Goal: Communication & Community: Answer question/provide support

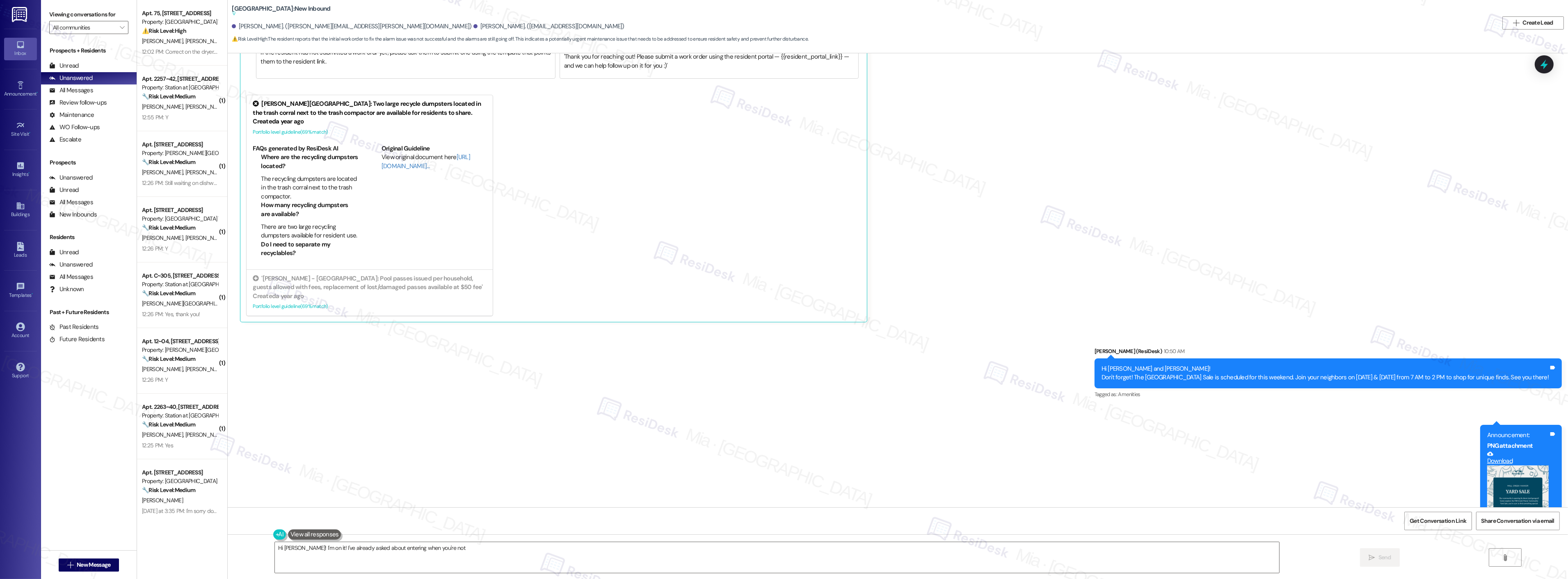
scroll to position [5930, 0]
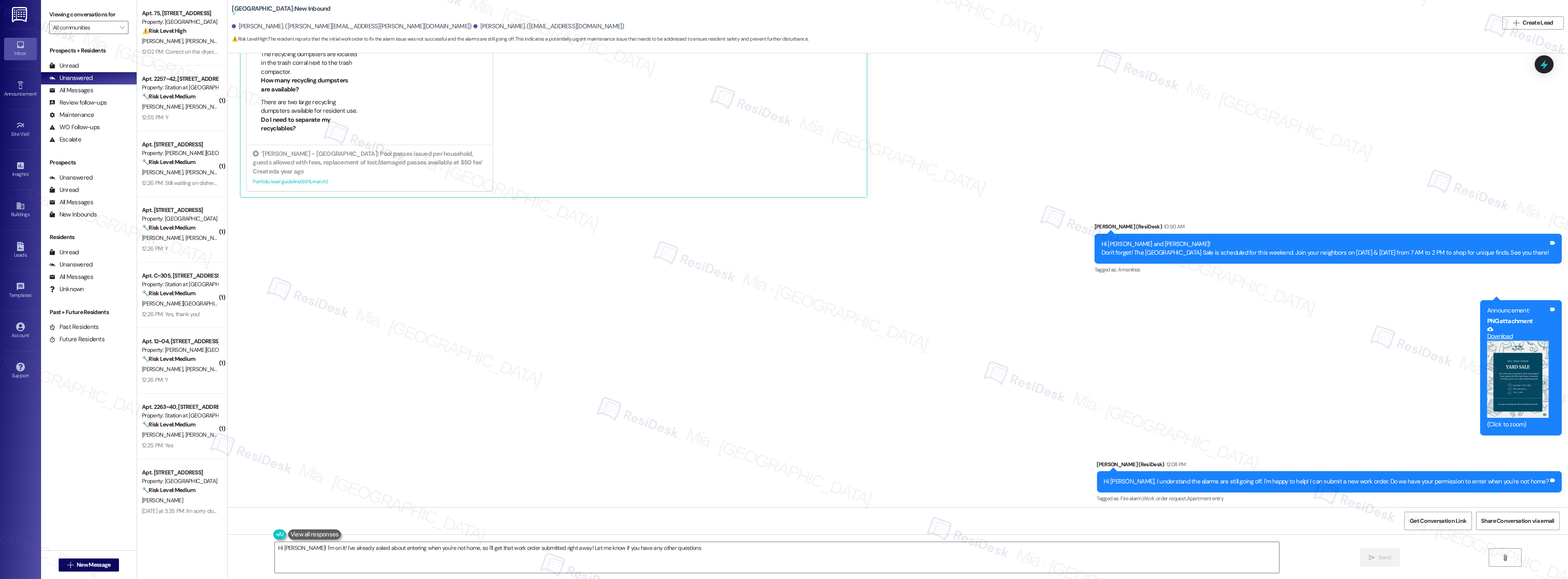
type textarea "Hi [PERSON_NAME]! I'm on it! I've already asked about entering when you're not …"
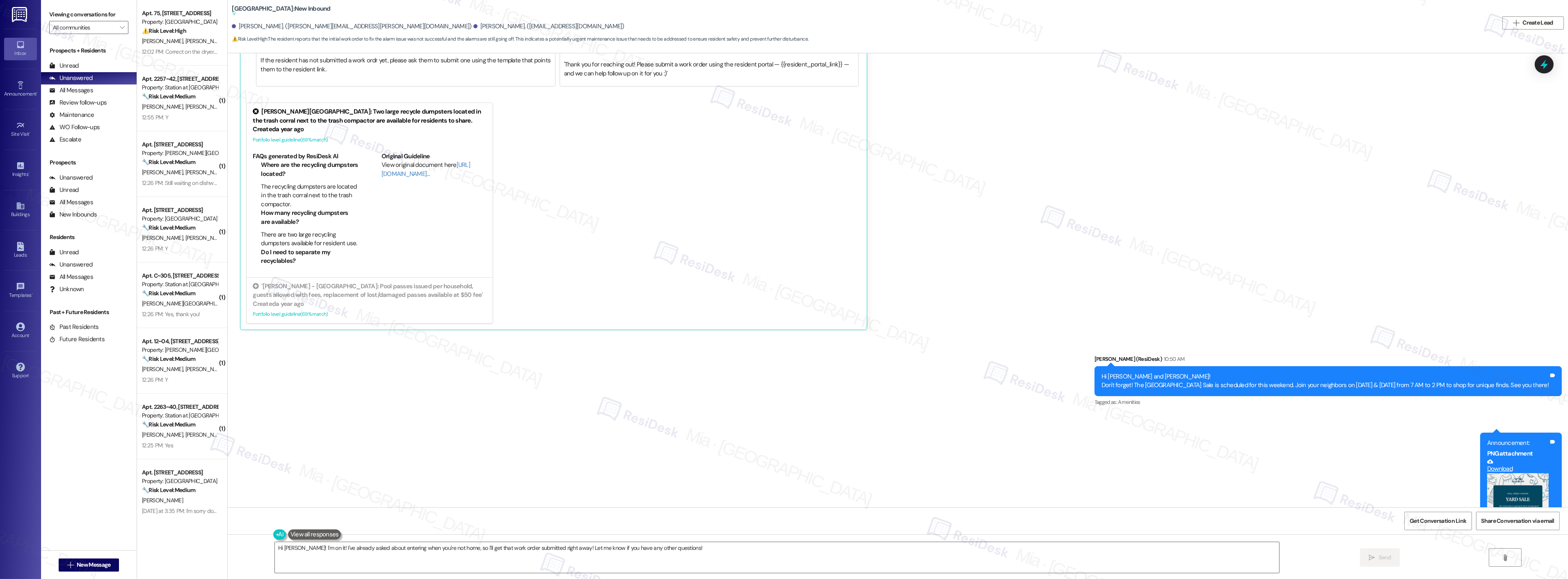
scroll to position [5793, 0]
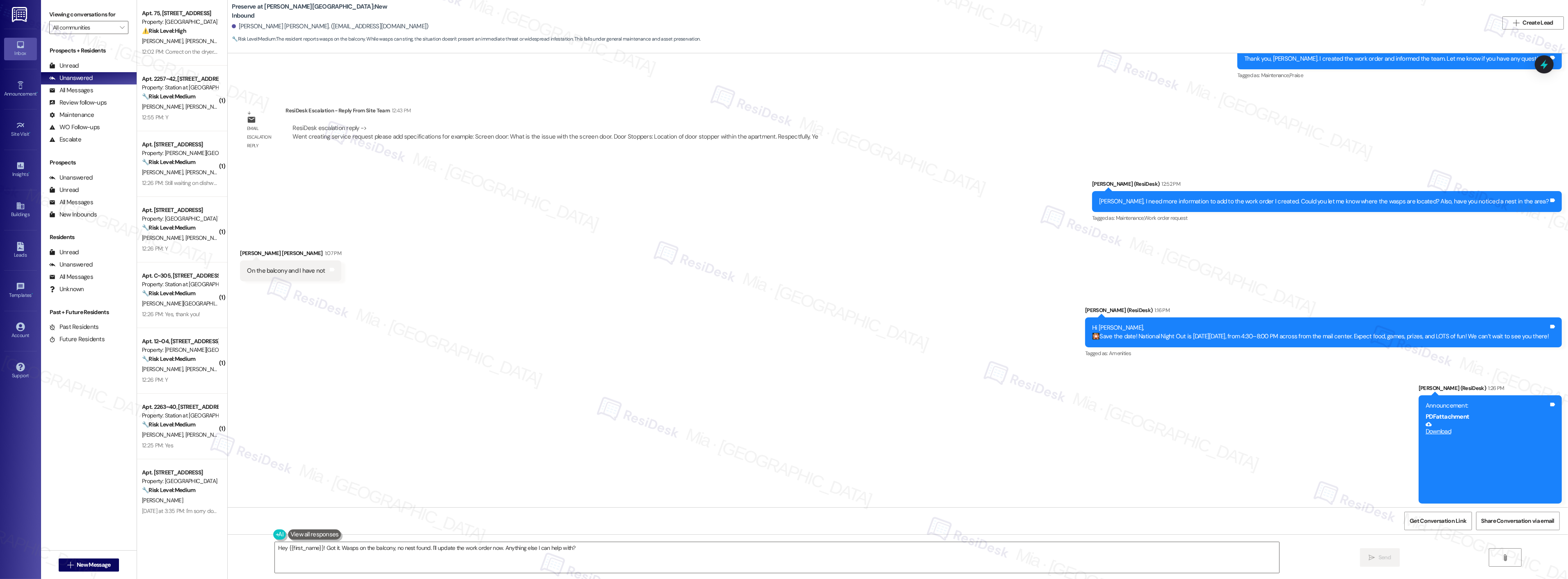
scroll to position [8582, 0]
drag, startPoint x: 240, startPoint y: 270, endPoint x: 315, endPoint y: 270, distance: 75.0
click at [315, 270] on div "On the balcony and I have not" at bounding box center [286, 270] width 78 height 9
copy div "On the balcony and I have not"
drag, startPoint x: 272, startPoint y: 551, endPoint x: 703, endPoint y: 551, distance: 431.0
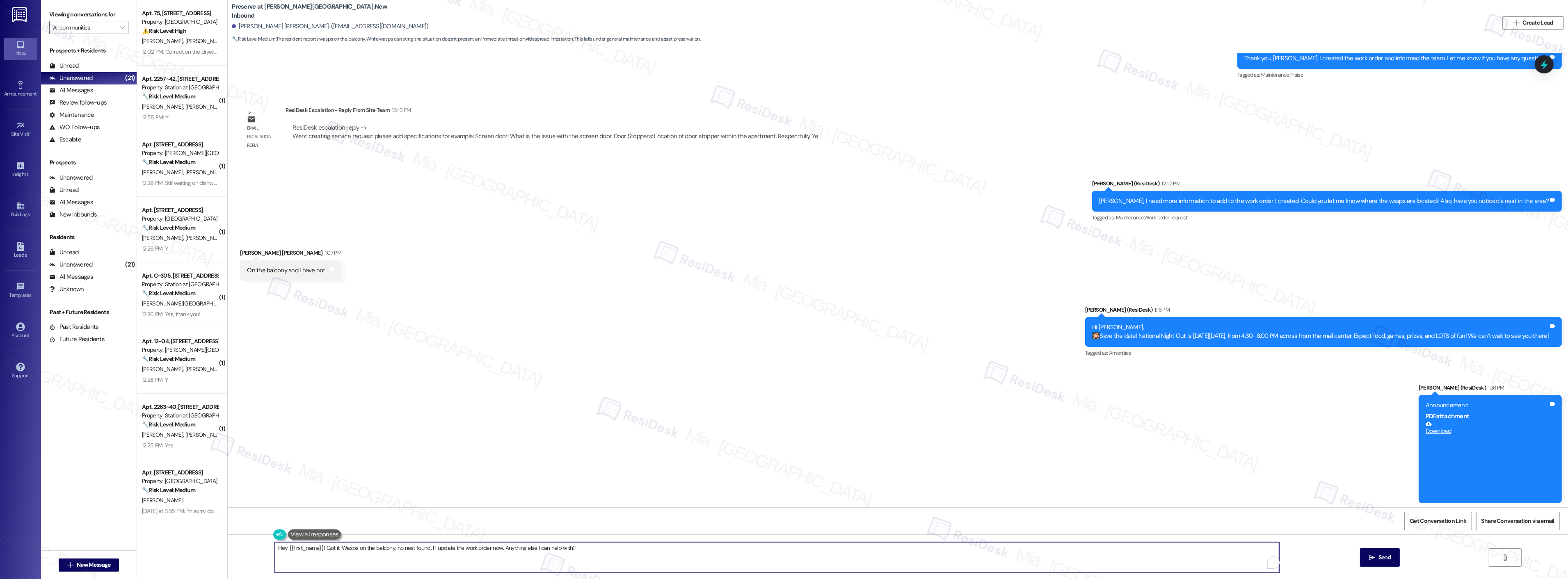
click at [703, 551] on textarea "Hey {{first_name}}! Got it. Wasps on the balcony, no nest found. I'll update th…" at bounding box center [776, 557] width 1004 height 31
type textarea "Thanks"
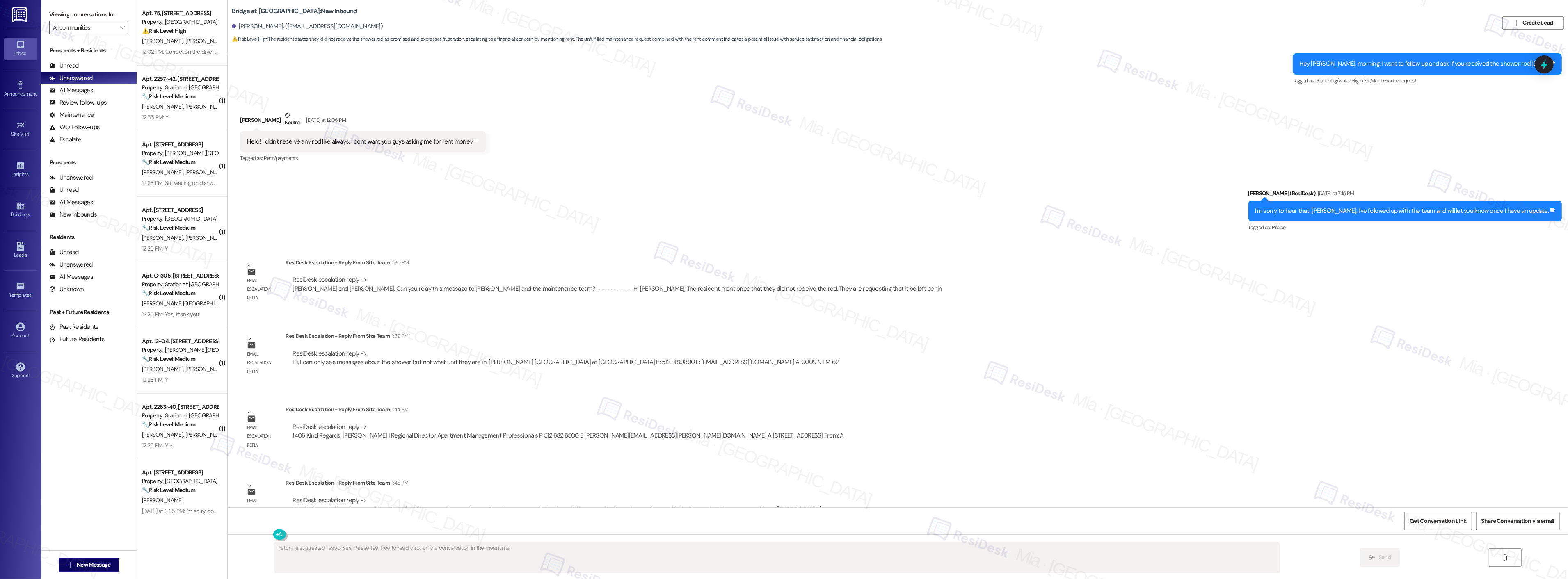
scroll to position [673, 0]
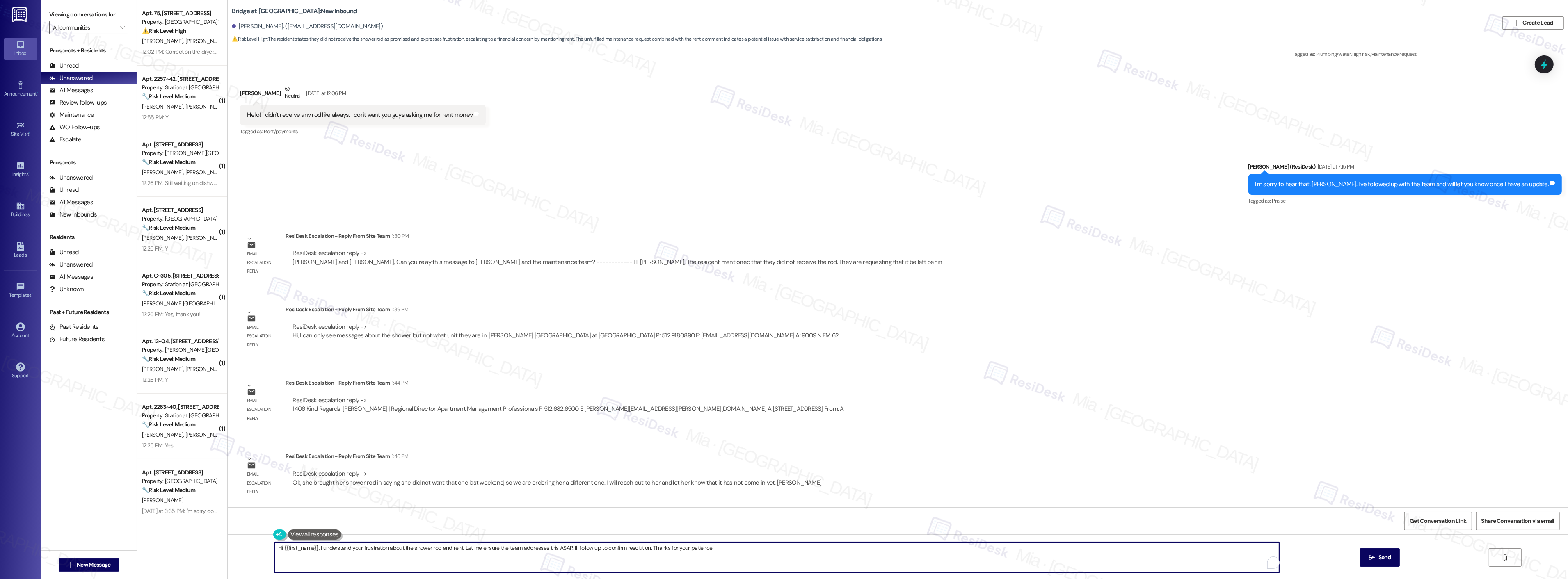
drag, startPoint x: 315, startPoint y: 549, endPoint x: 719, endPoint y: 549, distance: 404.0
click at [719, 549] on textarea "Hi {{first_name}}, I understand your frustration about the shower rod and rent.…" at bounding box center [776, 557] width 1004 height 31
paste textarea "Ok, she brought her shower rod in saying she did not want that one last weekend…"
drag, startPoint x: 314, startPoint y: 549, endPoint x: 512, endPoint y: 549, distance: 198.0
click at [512, 549] on textarea "Hi {{first_name}}, Ok, she brought her shower rod in saying she did not want th…" at bounding box center [776, 557] width 1004 height 31
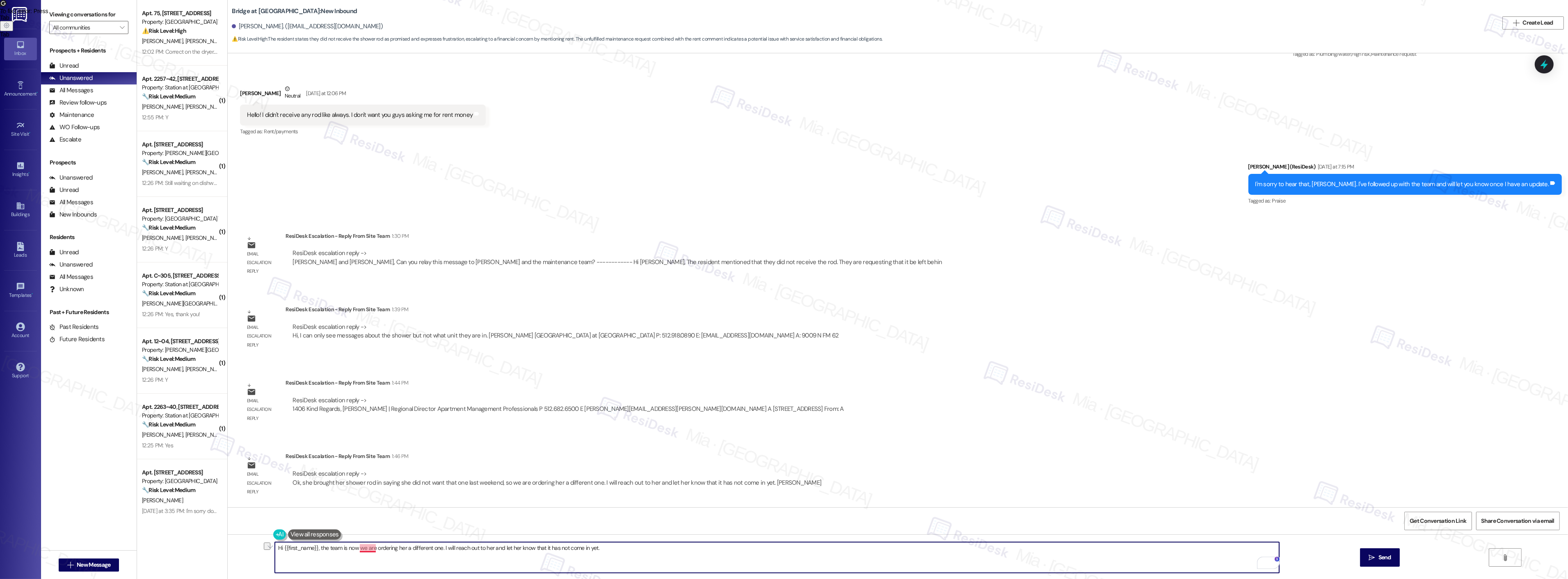
drag, startPoint x: 354, startPoint y: 548, endPoint x: 367, endPoint y: 547, distance: 13.0
click at [367, 547] on textarea "Hi {{first_name}}, the team is now we are ordering her a different one. I will …" at bounding box center [776, 557] width 1004 height 31
click at [378, 547] on textarea "Hi {{first_name}}, the team is now ordering her a different one. I will reach o…" at bounding box center [776, 557] width 1004 height 31
click at [412, 547] on textarea "Hi {{first_name}}, the team is now ordering you a different one. I will reach o…" at bounding box center [776, 557] width 1004 height 31
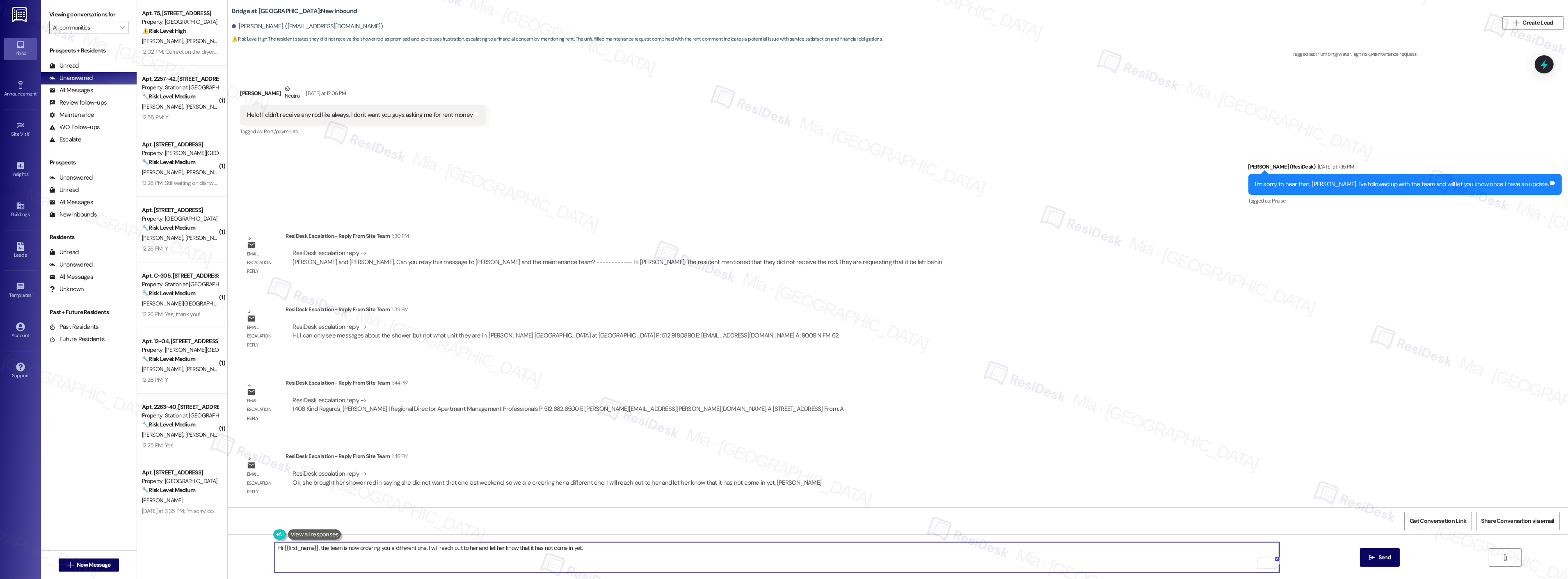
click at [412, 547] on textarea "Hi {{first_name}}, the team is now ordering you a different one. I will reach o…" at bounding box center [776, 557] width 1004 height 31
click at [420, 548] on textarea "Hi {{first_name}}, the team is now ordering you a different rod. I will reach o…" at bounding box center [776, 557] width 1004 height 31
click at [475, 547] on textarea "Hi {{first_name}}, the team is now ordering you a different rod. They will reac…" at bounding box center [776, 557] width 1004 height 31
click at [426, 546] on textarea "Hi {{first_name}}, the team is now ordering you a different rod. They will reac…" at bounding box center [776, 557] width 1004 height 31
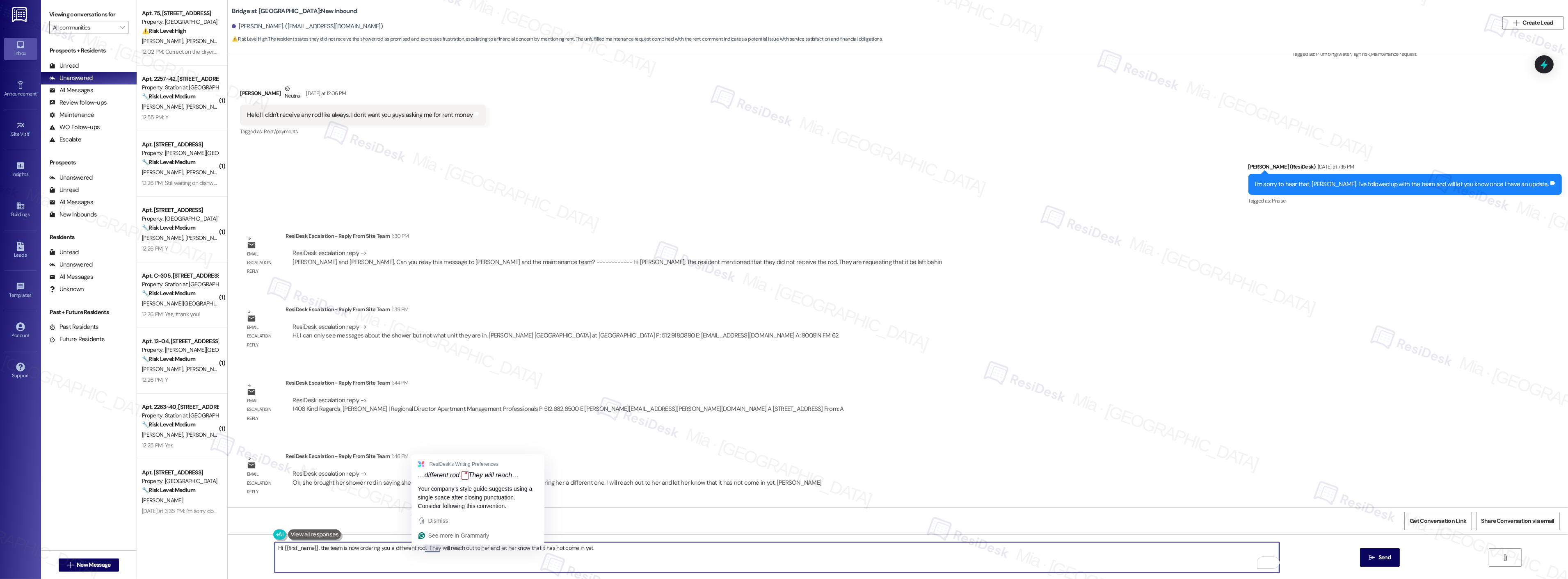
click at [419, 550] on textarea "Hi {{first_name}}, the team is now ordering you a different rod. They will reac…" at bounding box center [776, 557] width 1004 height 31
click at [579, 549] on textarea "Hi {{first_name}}, the team is now ordering you a different rod. They will reac…" at bounding box center [776, 557] width 1004 height 31
drag, startPoint x: 588, startPoint y: 549, endPoint x: 416, endPoint y: 551, distance: 172.0
click at [416, 551] on textarea "Hi {{first_name}}, the team is now ordering you a different rod. They will reac…" at bounding box center [776, 557] width 1004 height 31
click at [427, 523] on span "but" at bounding box center [429, 523] width 9 height 7
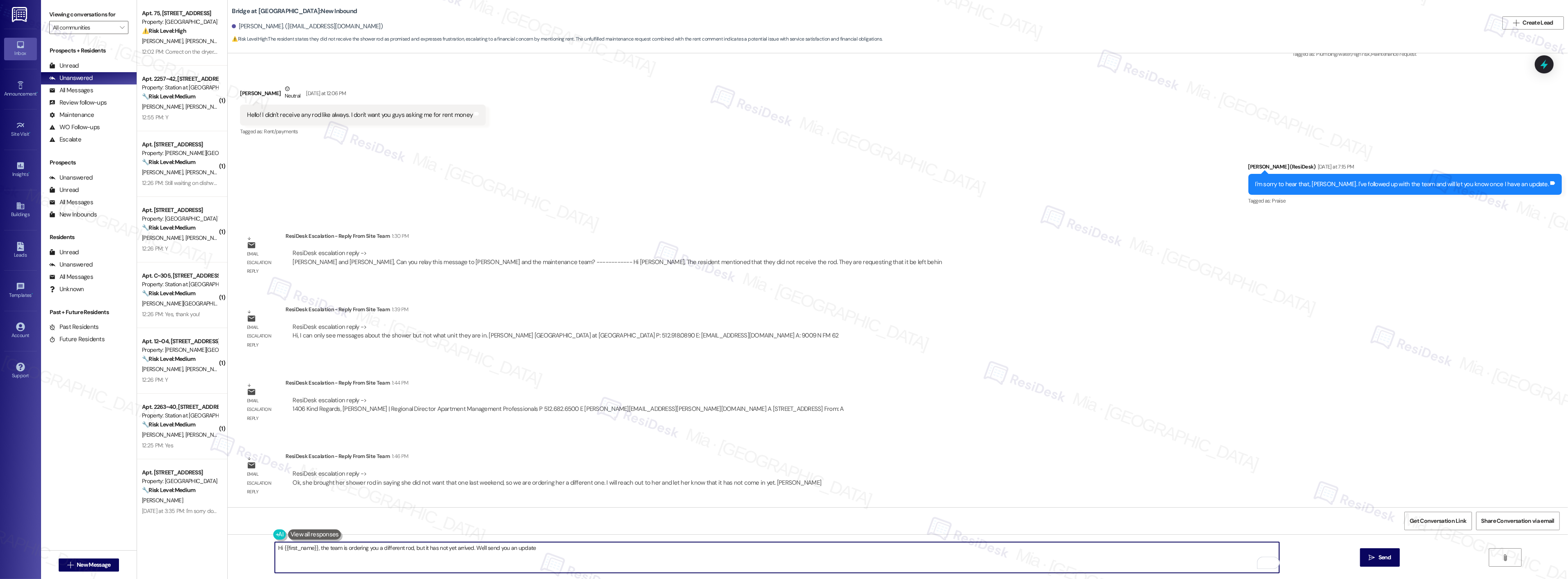
click at [548, 547] on textarea "Hi {{first_name}}, the team is ordering you a different rod, but it has not yet…" at bounding box center [776, 557] width 1004 height 31
type textarea "Hi {{first_name}}, the team is ordering you a different rod, but it has not yet…"
click at [1390, 560] on span "Send" at bounding box center [1384, 557] width 16 height 9
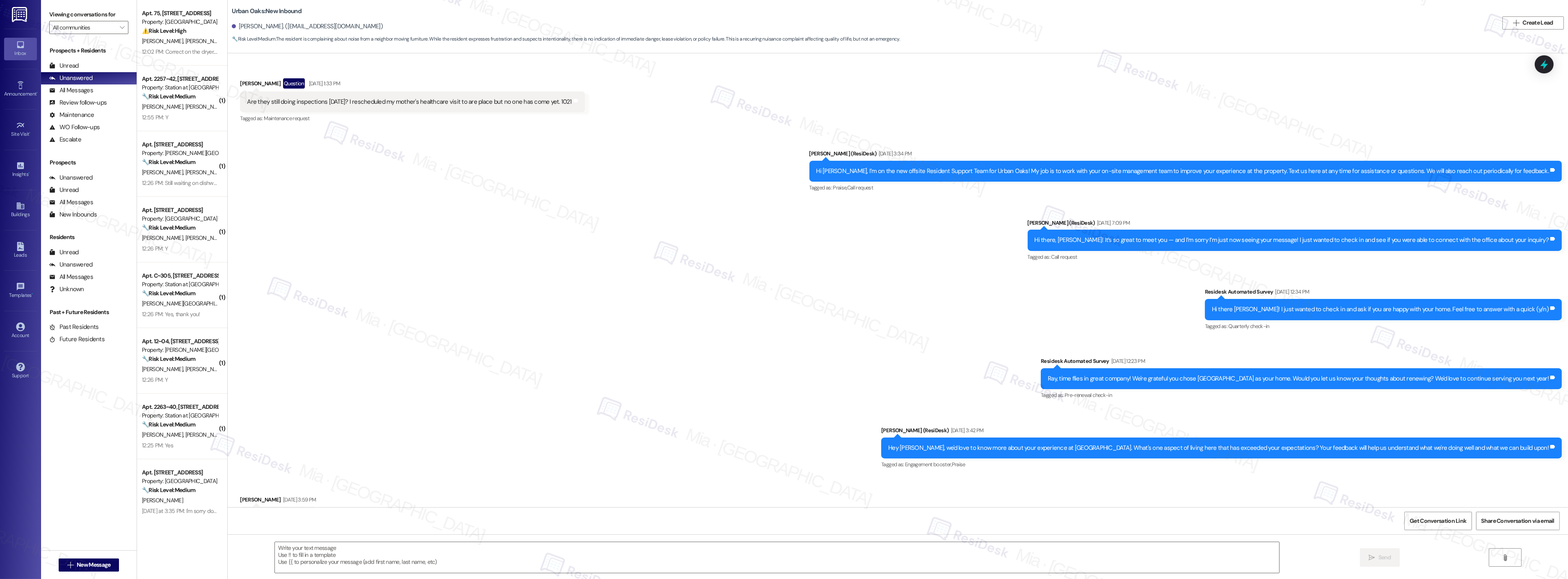
scroll to position [3265, 0]
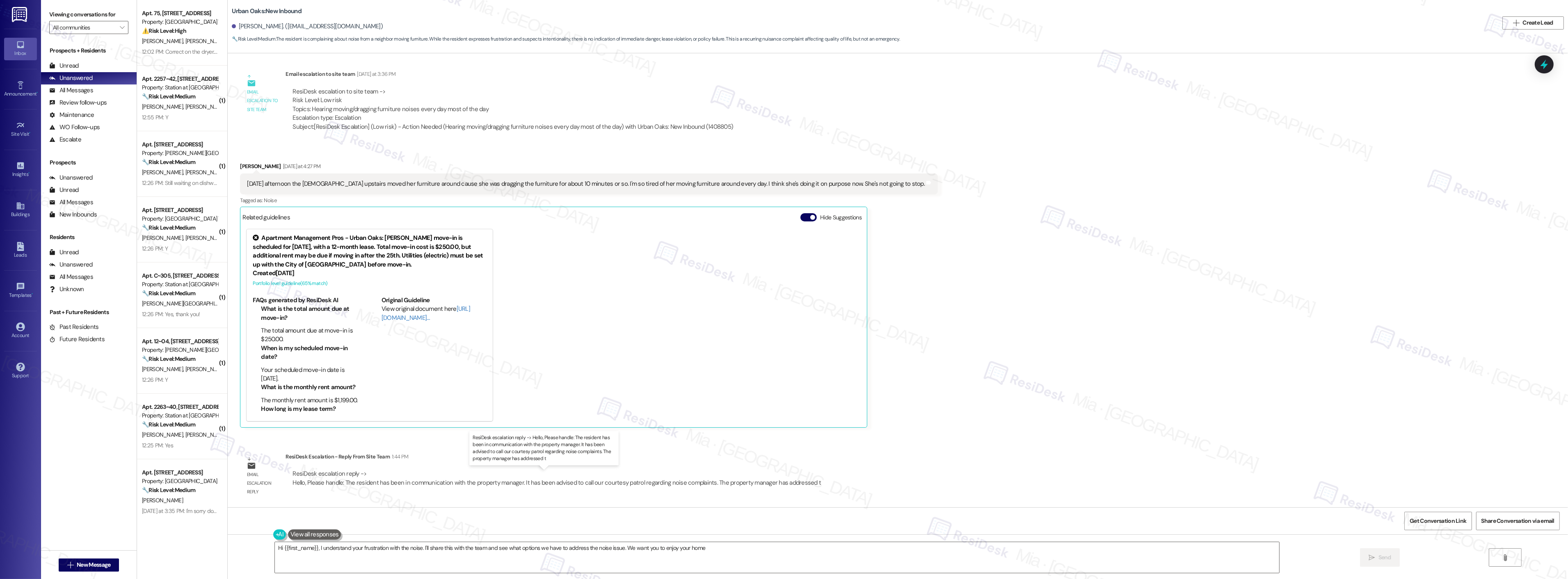
type textarea "Hi {{first_name}}, I understand your frustration with the noise. I'll share thi…"
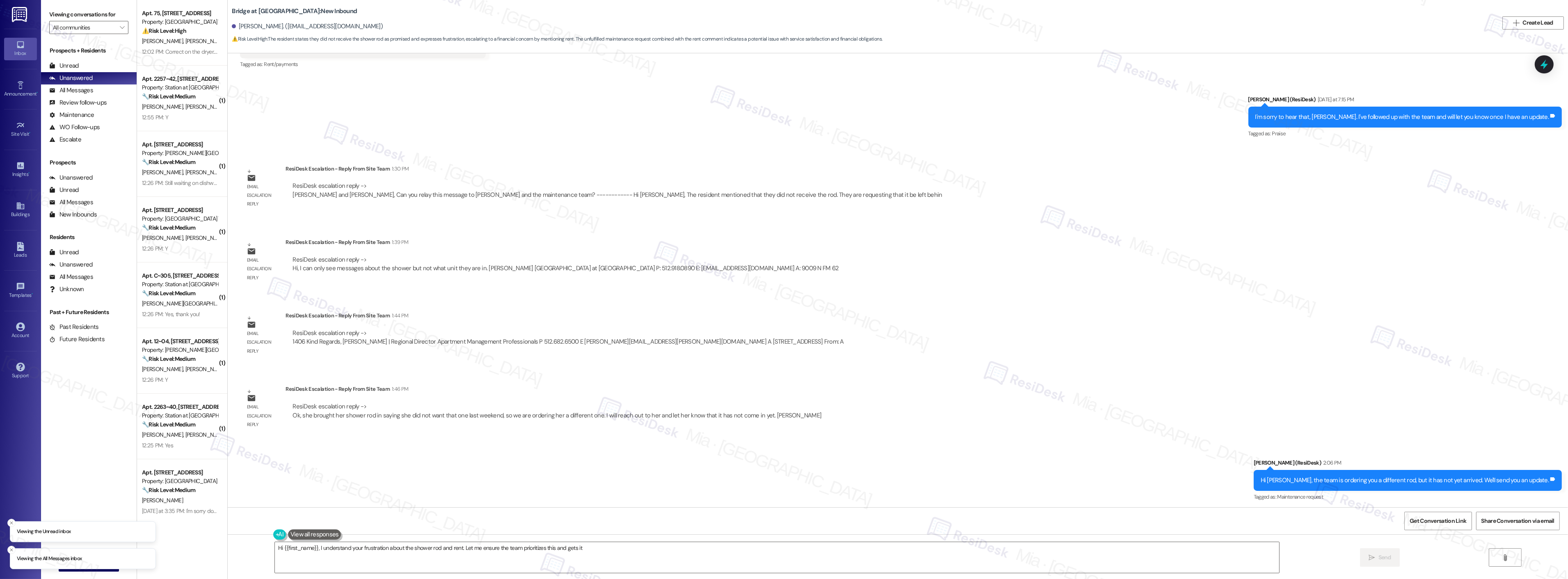
scroll to position [742, 0]
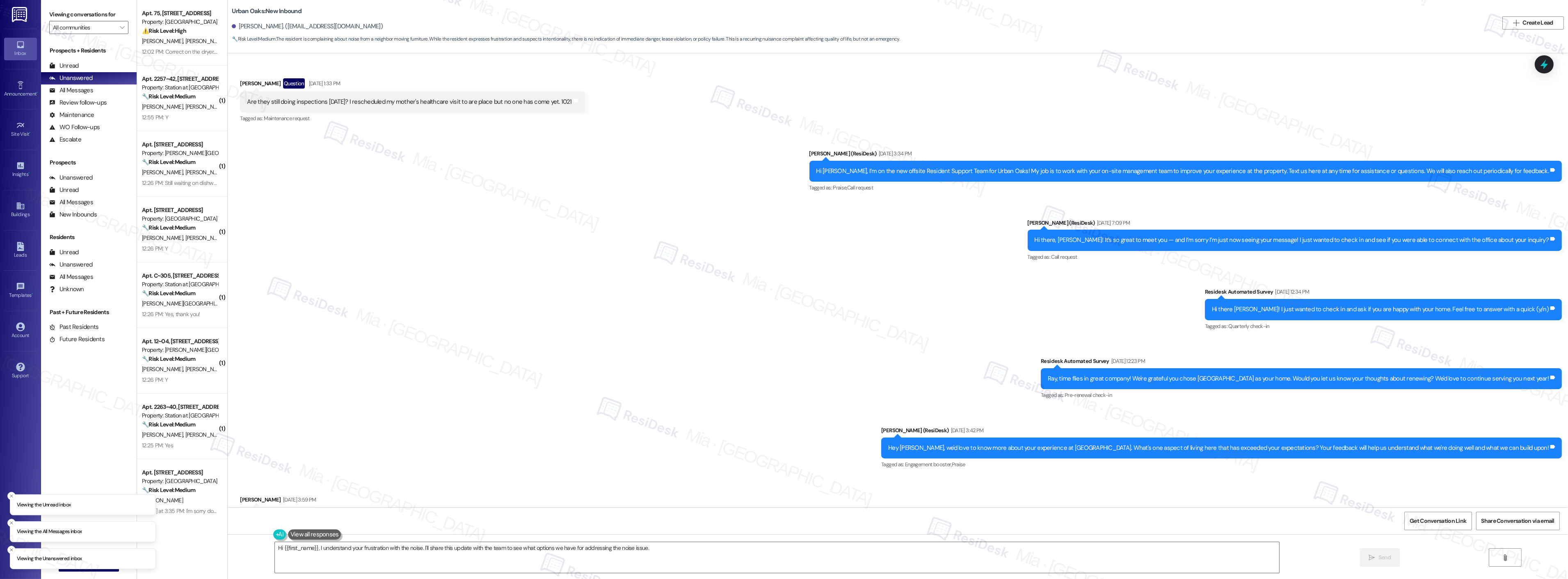
scroll to position [3265, 0]
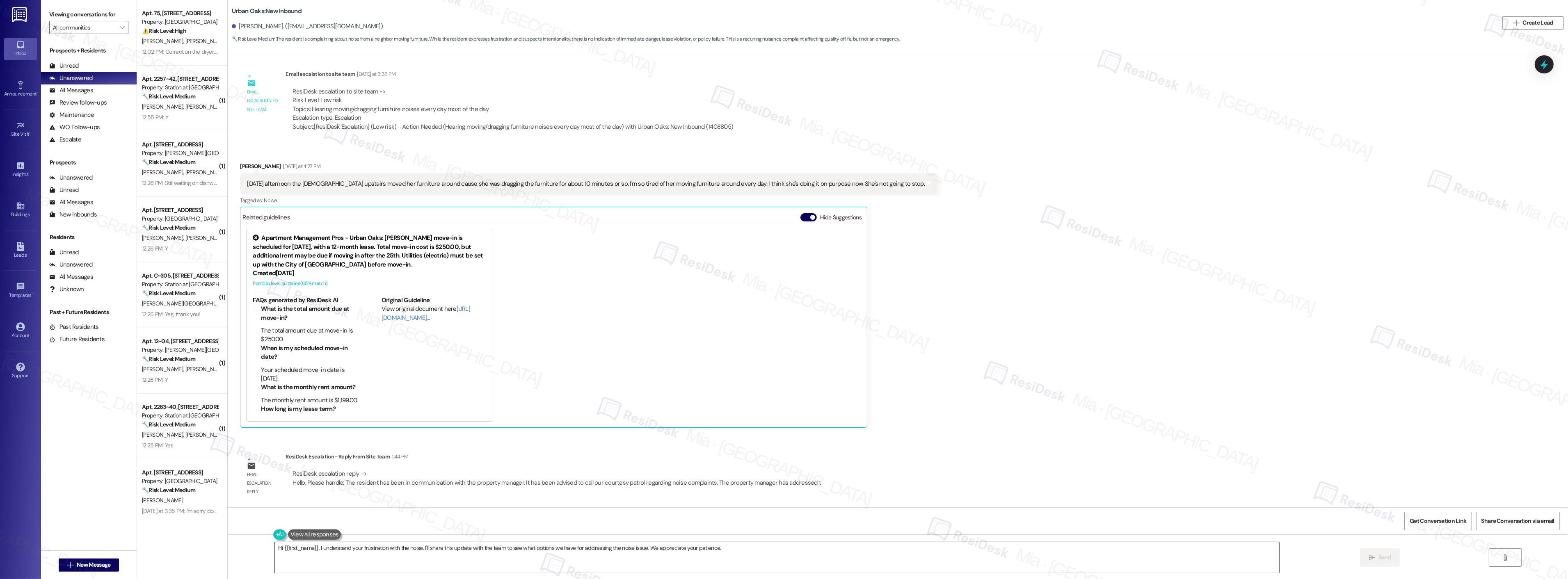
click at [332, 551] on textarea "Hi {{first_name}}, I understand your frustration with the noise. I'll share thi…" at bounding box center [776, 557] width 1004 height 31
drag, startPoint x: 314, startPoint y: 547, endPoint x: 728, endPoint y: 546, distance: 414.0
click at [728, 546] on textarea "Hi {{first_name}}, I understand your frustration with the noise. I'll share thi…" at bounding box center [776, 557] width 1004 height 31
paste textarea "The team informed me that you are in communication with the property manager. Y…"
drag, startPoint x: 314, startPoint y: 548, endPoint x: 859, endPoint y: 544, distance: 545.0
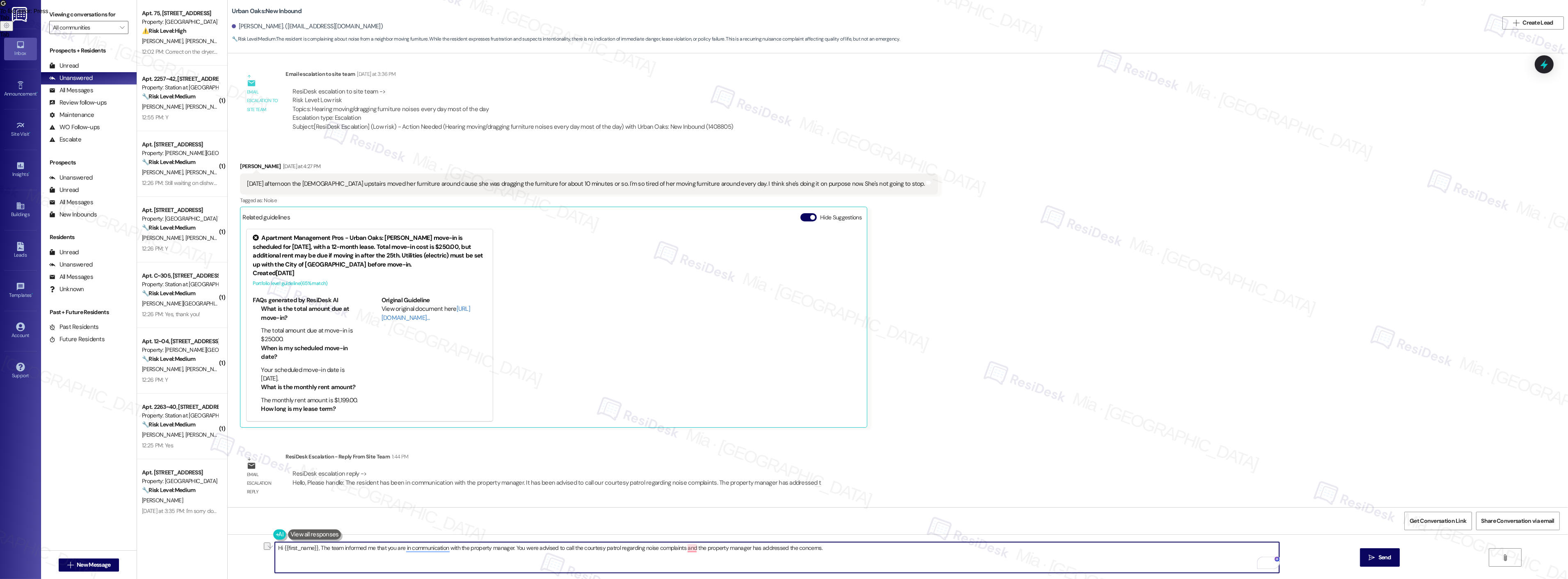
click at [859, 544] on textarea "Hi {{first_name}}, The team informed me that you are in communication with the …" at bounding box center [776, 557] width 1004 height 31
paste textarea "The team informed me that you’ve been in communication with the property manage…"
click at [466, 523] on div "Dismiss" at bounding box center [510, 521] width 153 height 12
click at [641, 527] on div "the courtesy" at bounding box center [646, 523] width 38 height 13
type textarea "Hi {{first_name}}, just an update. The team informed me that you’ve been in com…"
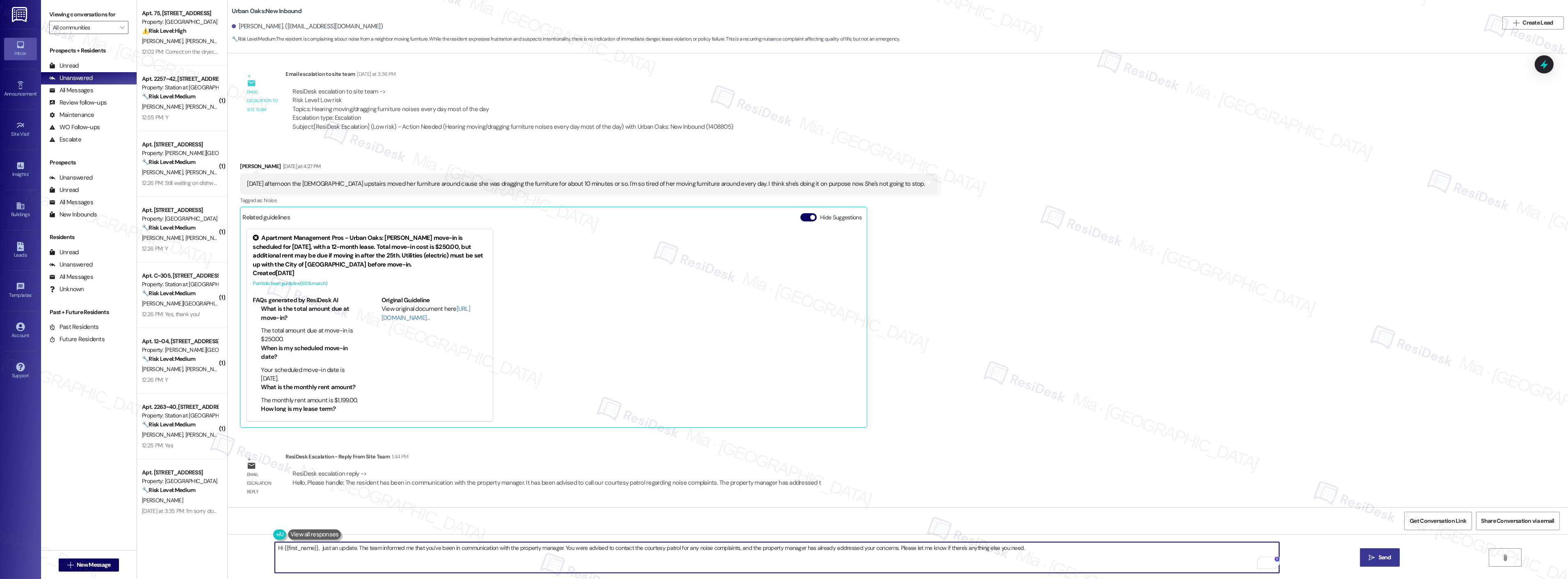
click at [1384, 552] on button " Send" at bounding box center [1379, 557] width 40 height 19
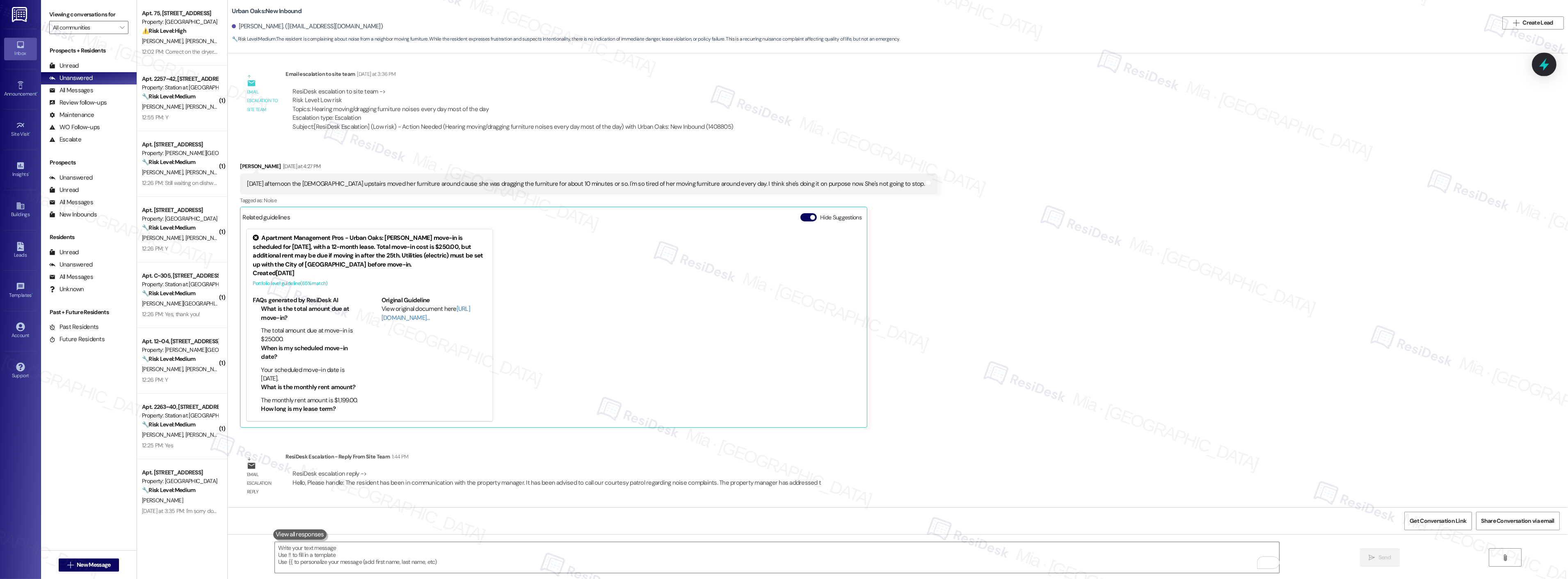
click at [1540, 64] on icon at bounding box center [1544, 64] width 14 height 14
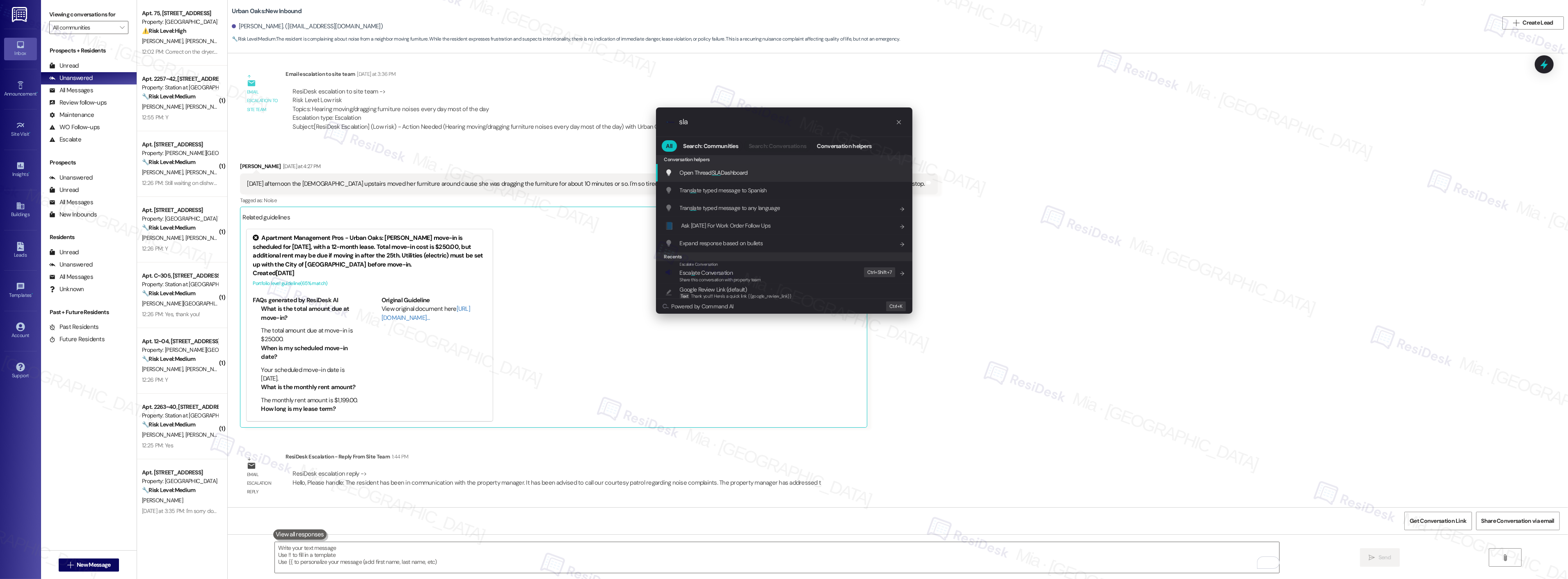
type input "sla"
click at [739, 173] on span "Open Thread SLA Dashboard" at bounding box center [713, 173] width 68 height 8
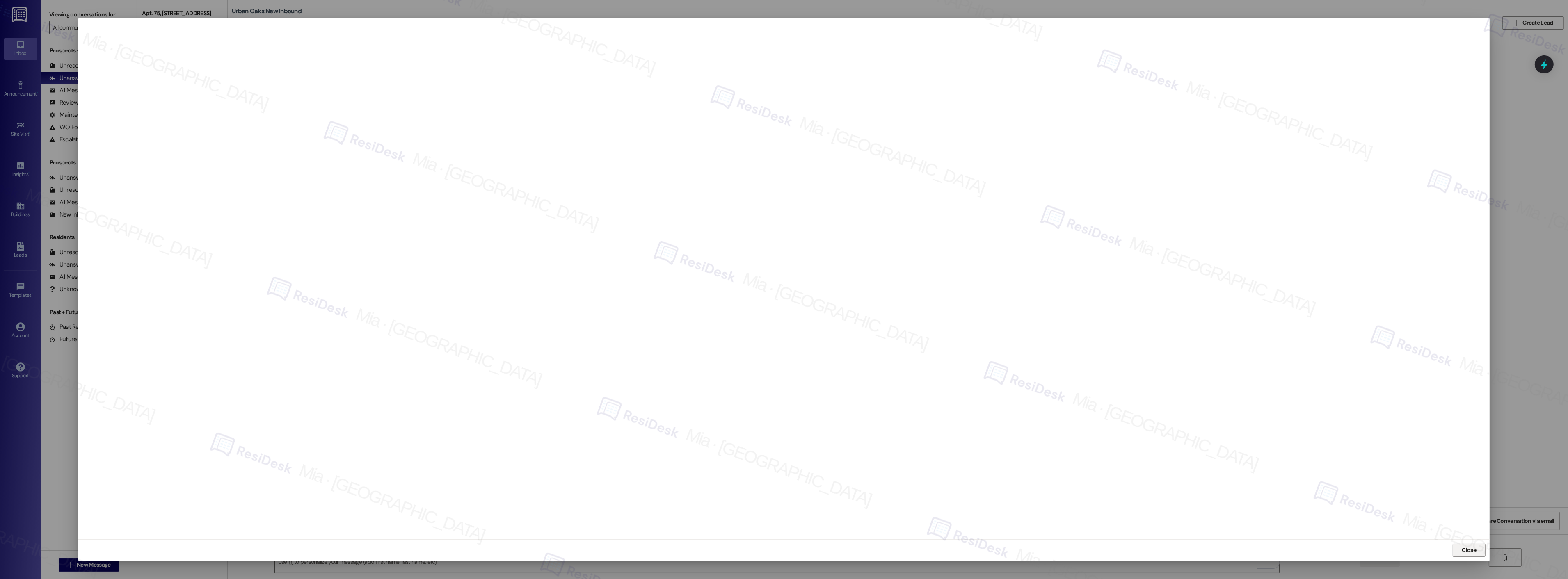
click at [1466, 551] on span "Close" at bounding box center [1469, 550] width 14 height 9
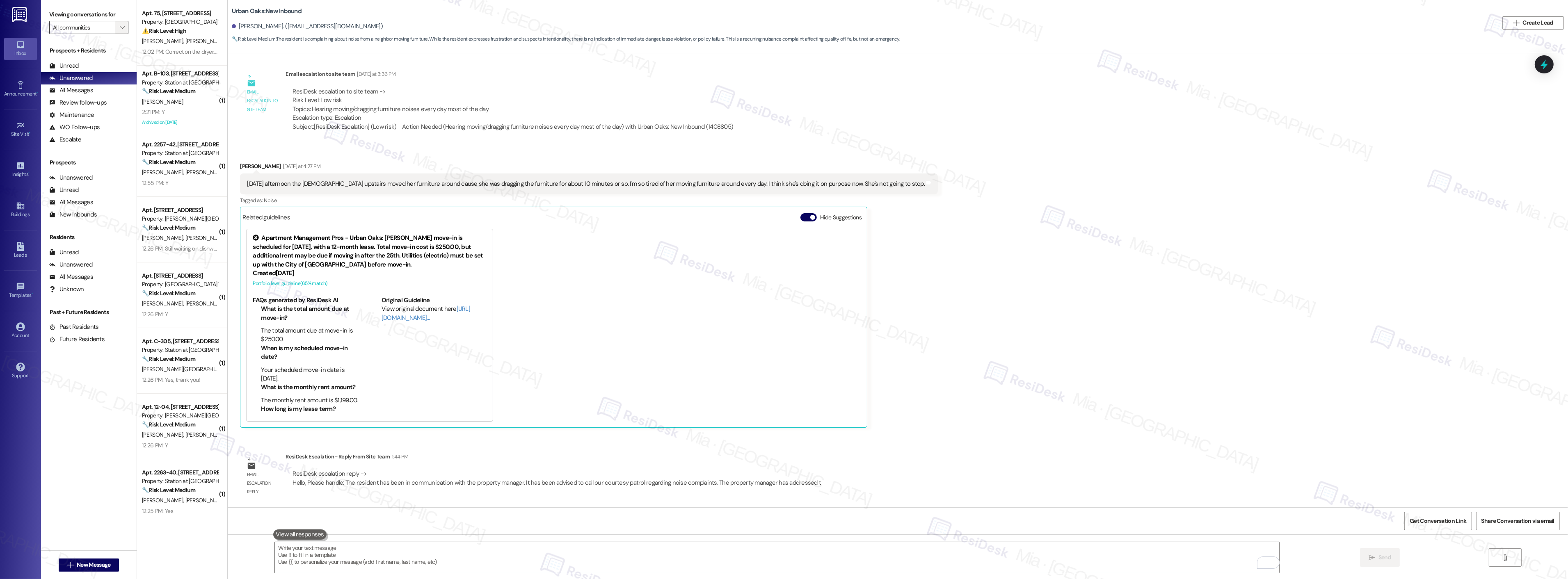
click at [118, 31] on span "" at bounding box center [122, 27] width 8 height 13
